Goal: Task Accomplishment & Management: Use online tool/utility

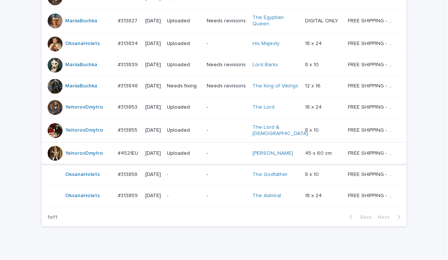
scroll to position [664, 0]
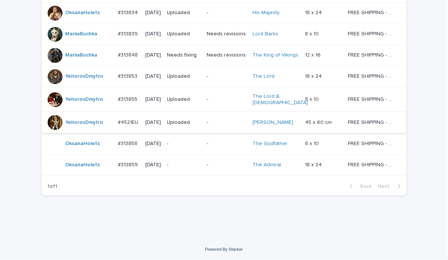
drag, startPoint x: 14, startPoint y: 16, endPoint x: 19, endPoint y: 16, distance: 4.5
